Goal: Information Seeking & Learning: Learn about a topic

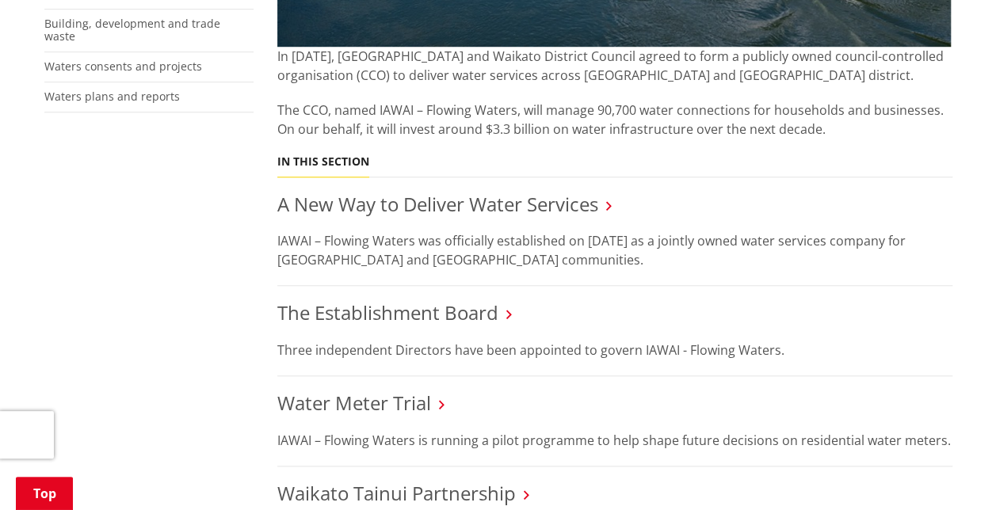
scroll to position [634, 0]
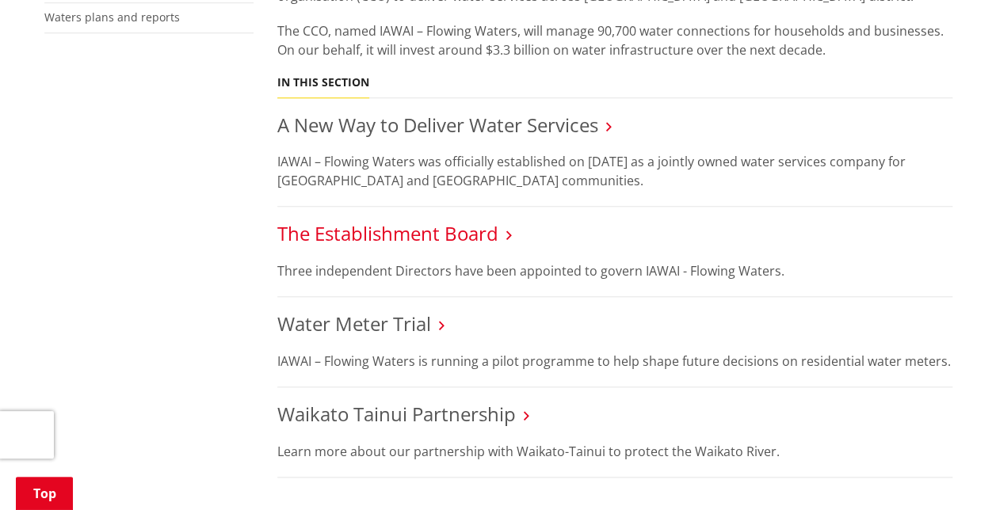
click at [358, 227] on link "The Establishment Board" at bounding box center [387, 233] width 221 height 26
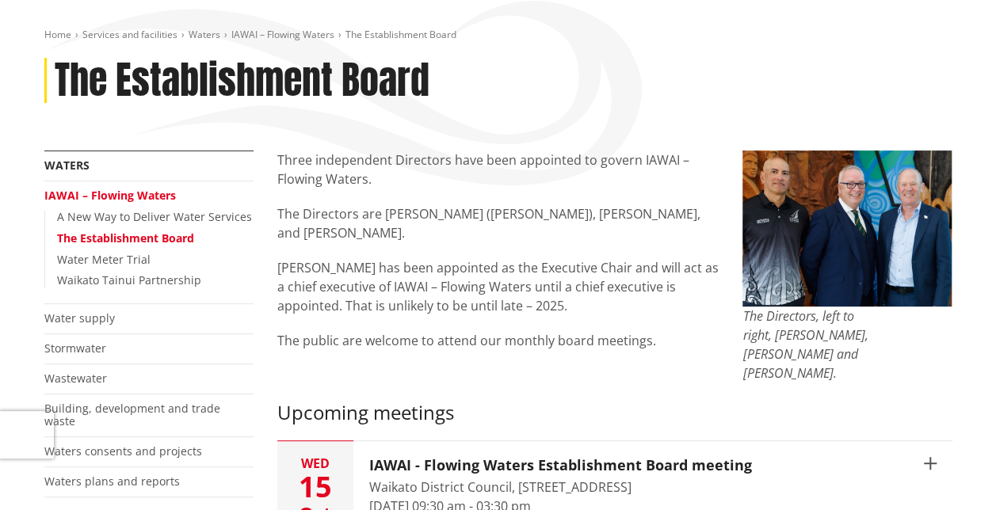
scroll to position [158, 0]
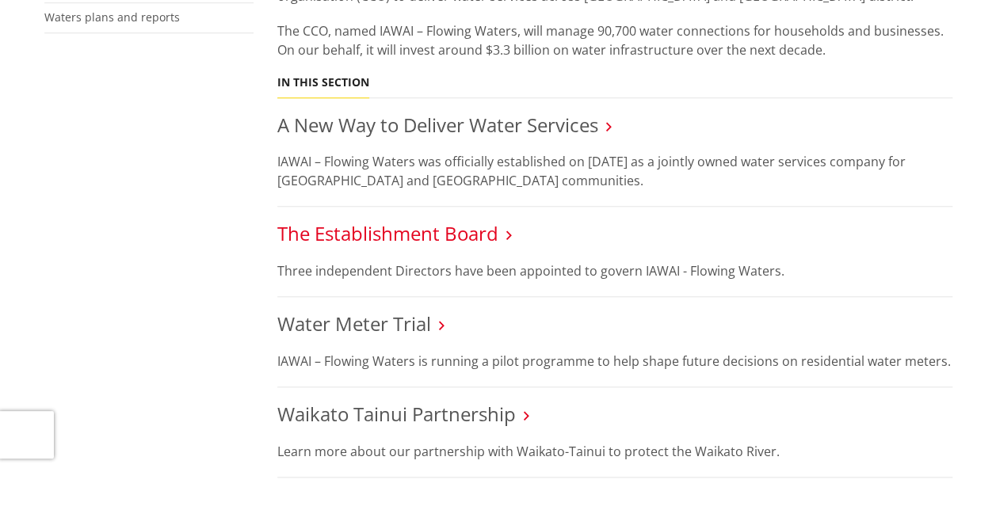
scroll to position [634, 0]
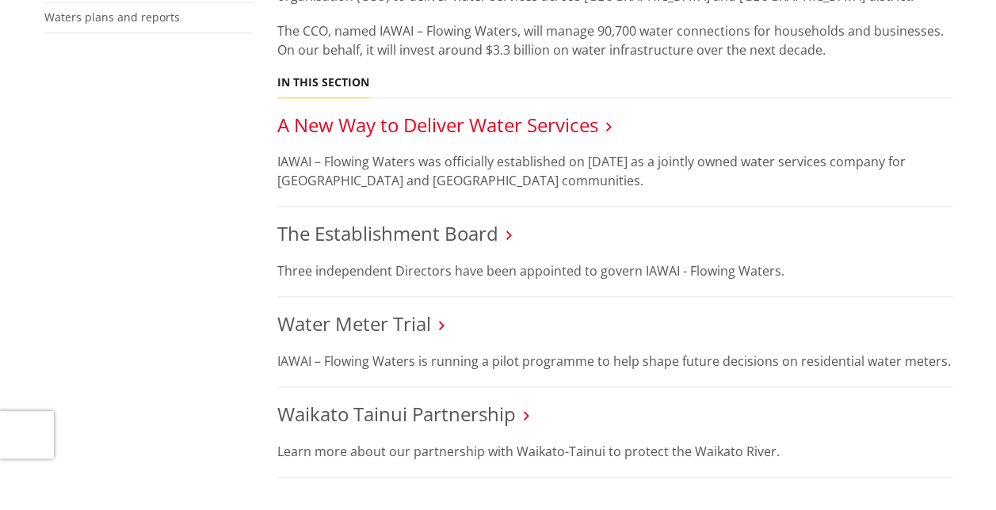
click at [394, 124] on link "A New Way to Deliver Water Services" at bounding box center [437, 125] width 321 height 26
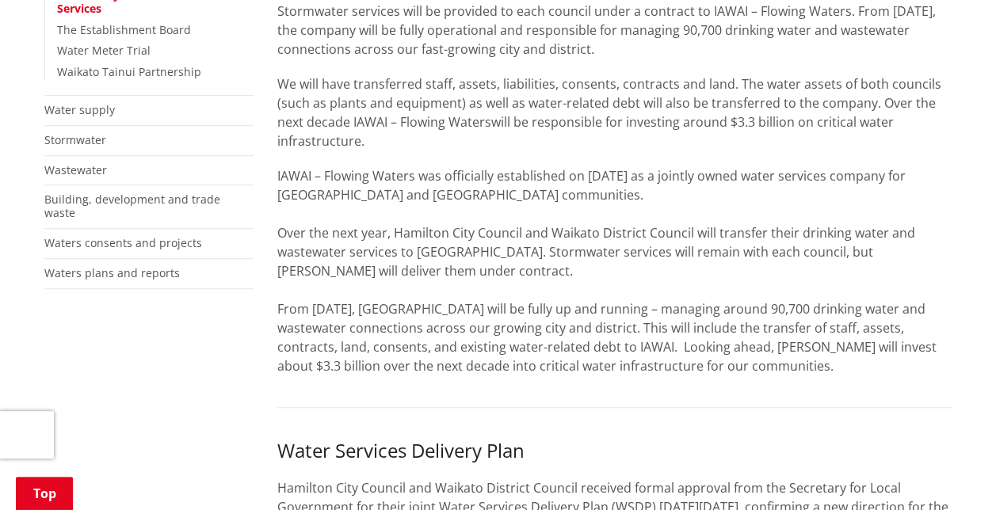
scroll to position [396, 0]
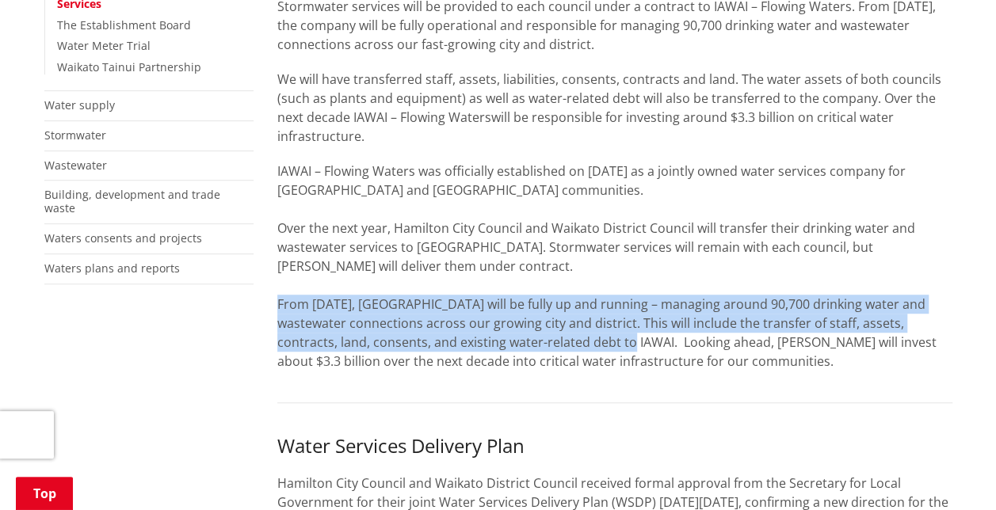
drag, startPoint x: 578, startPoint y: 347, endPoint x: 277, endPoint y: 299, distance: 304.1
click at [277, 299] on p "IAWAI – Flowing Waters was officially established on 1 July 2025 as a jointly o…" at bounding box center [614, 266] width 675 height 209
copy p "From 1 July 2026, IAWAI will be fully up and running – managing around 90,700 d…"
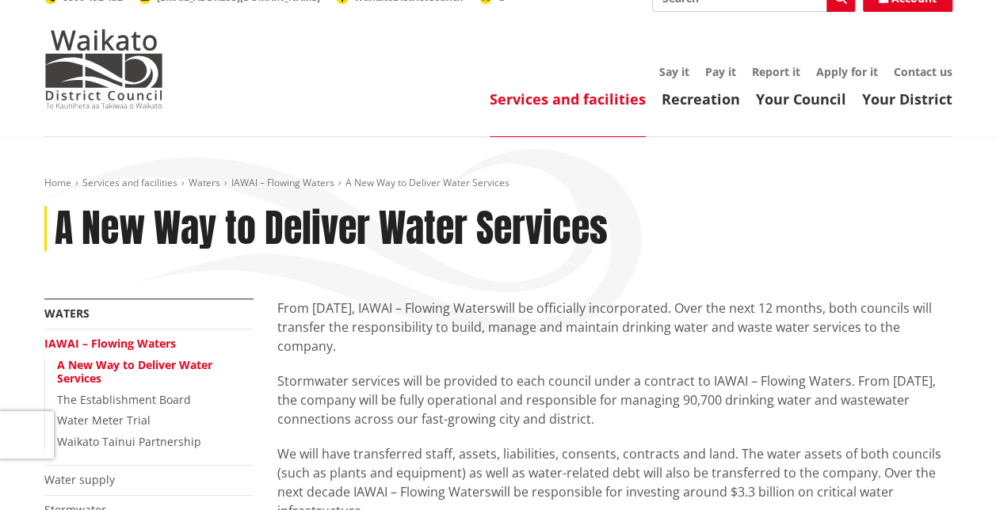
scroll to position [0, 0]
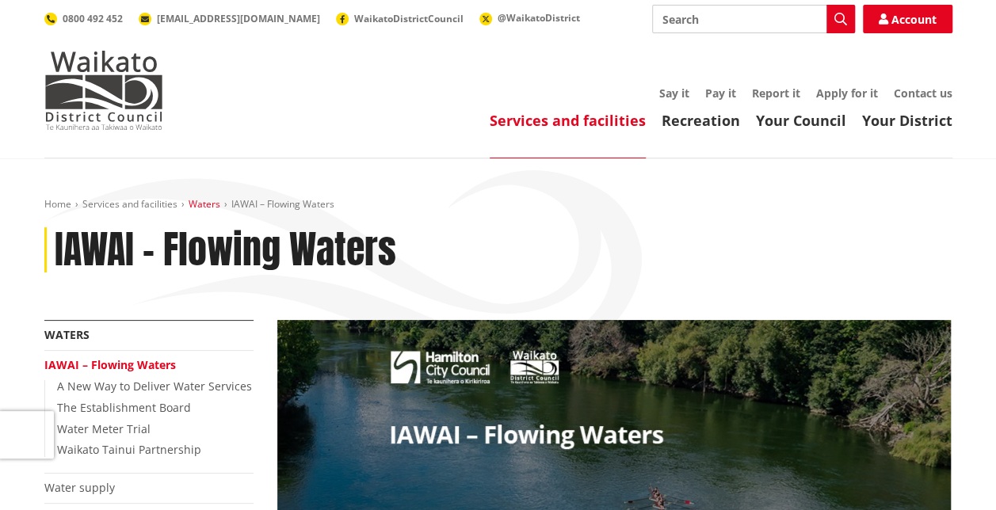
click at [208, 199] on link "Waters" at bounding box center [205, 203] width 32 height 13
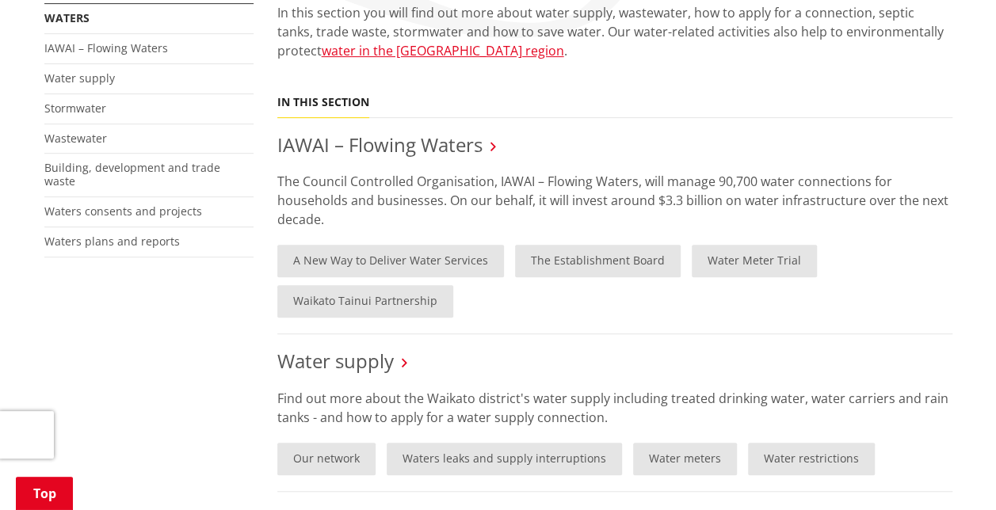
scroll to position [158, 0]
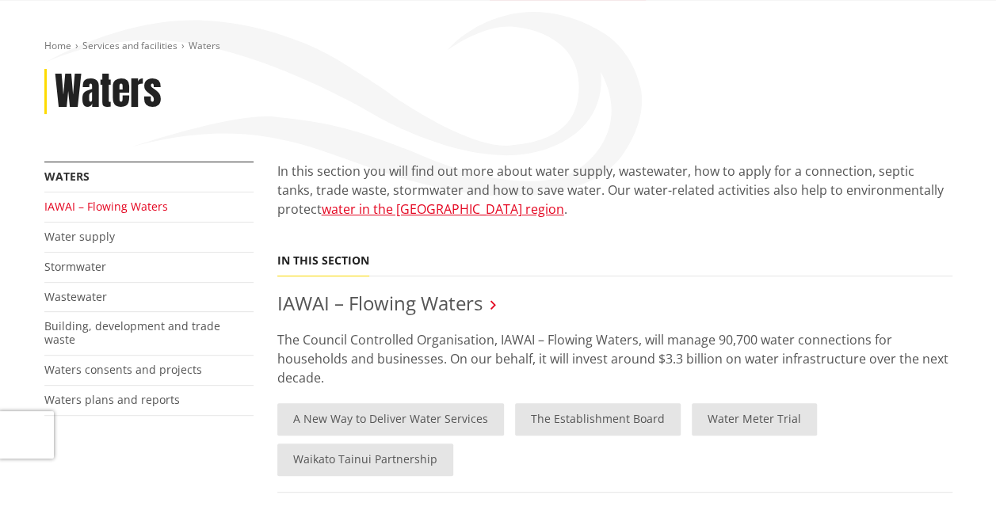
click at [116, 211] on link "IAWAI – Flowing Waters" at bounding box center [106, 206] width 124 height 15
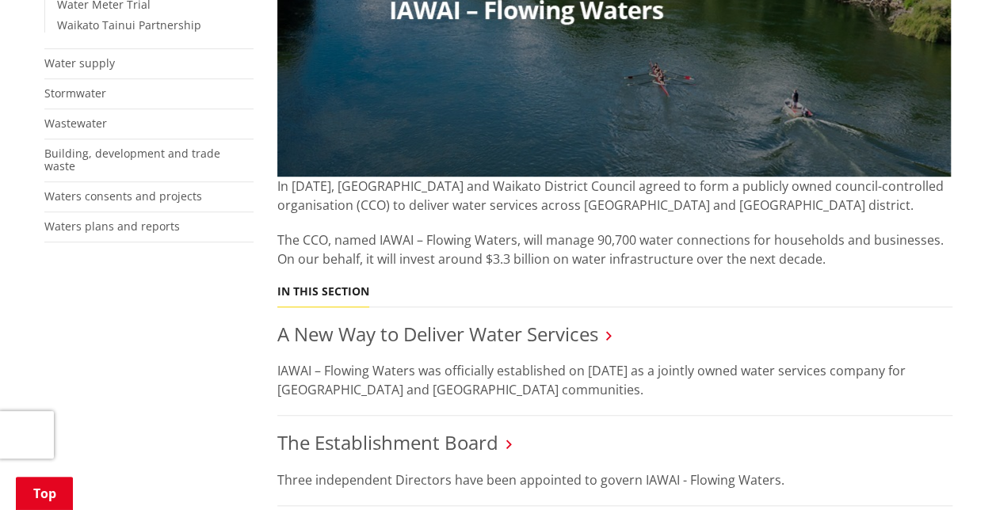
scroll to position [396, 0]
